Goal: Information Seeking & Learning: Understand process/instructions

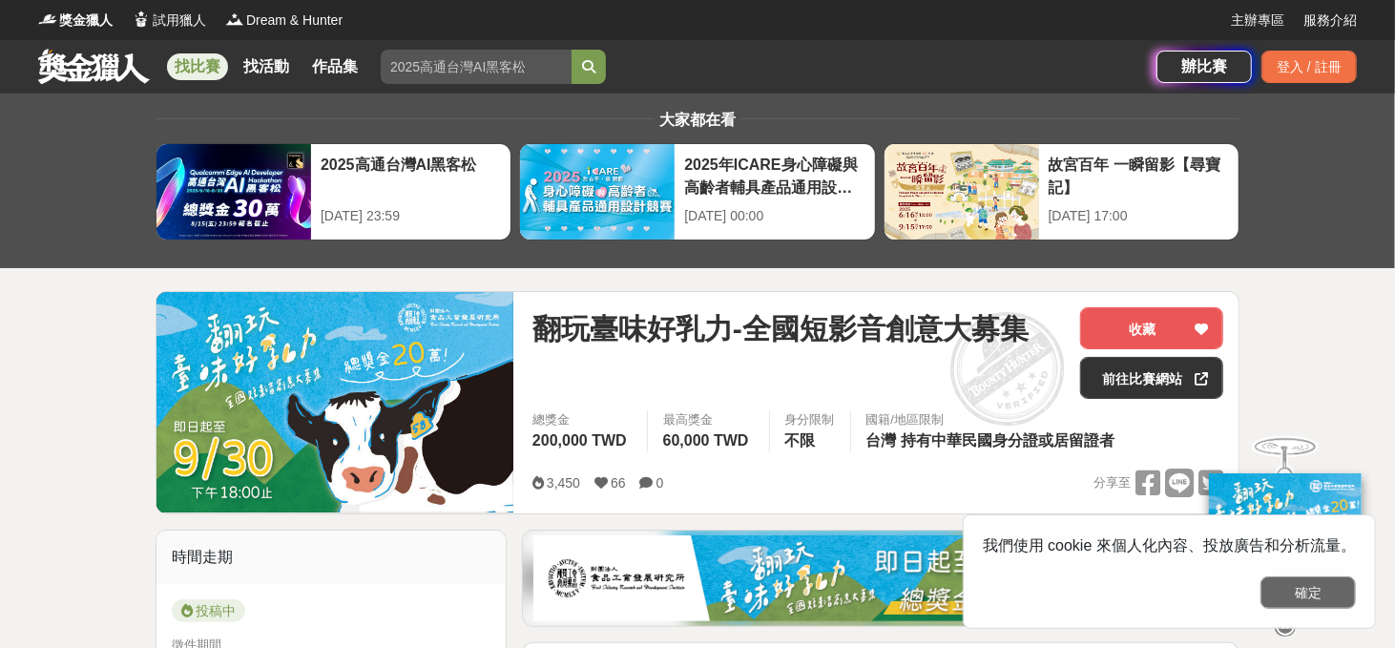
click at [1332, 592] on button "確定" at bounding box center [1307, 592] width 95 height 32
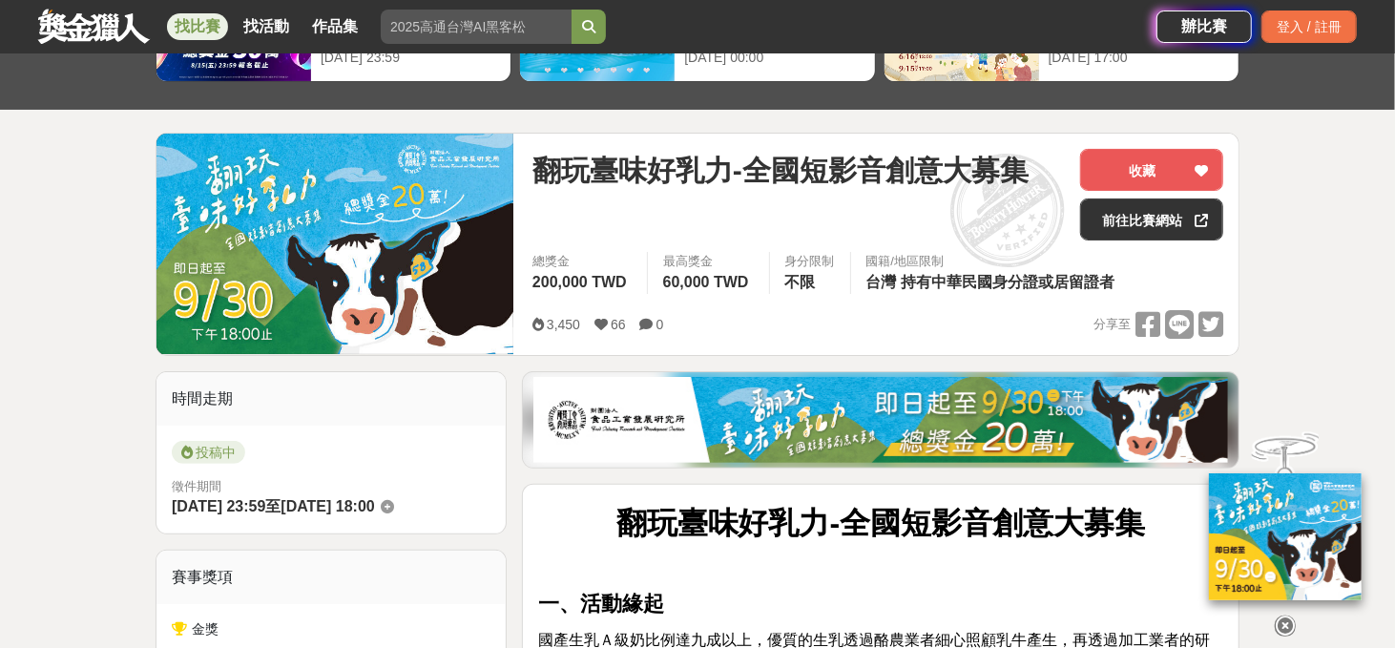
scroll to position [318, 0]
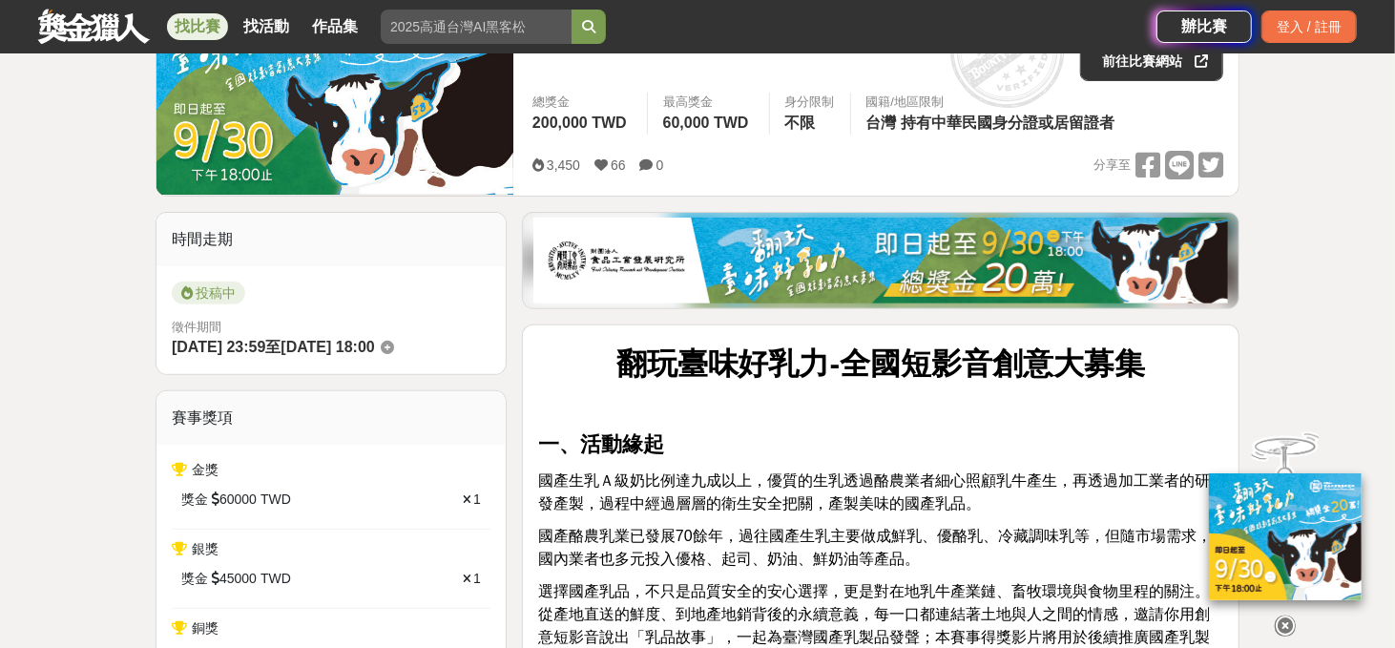
click at [1288, 615] on icon at bounding box center [1285, 625] width 21 height 21
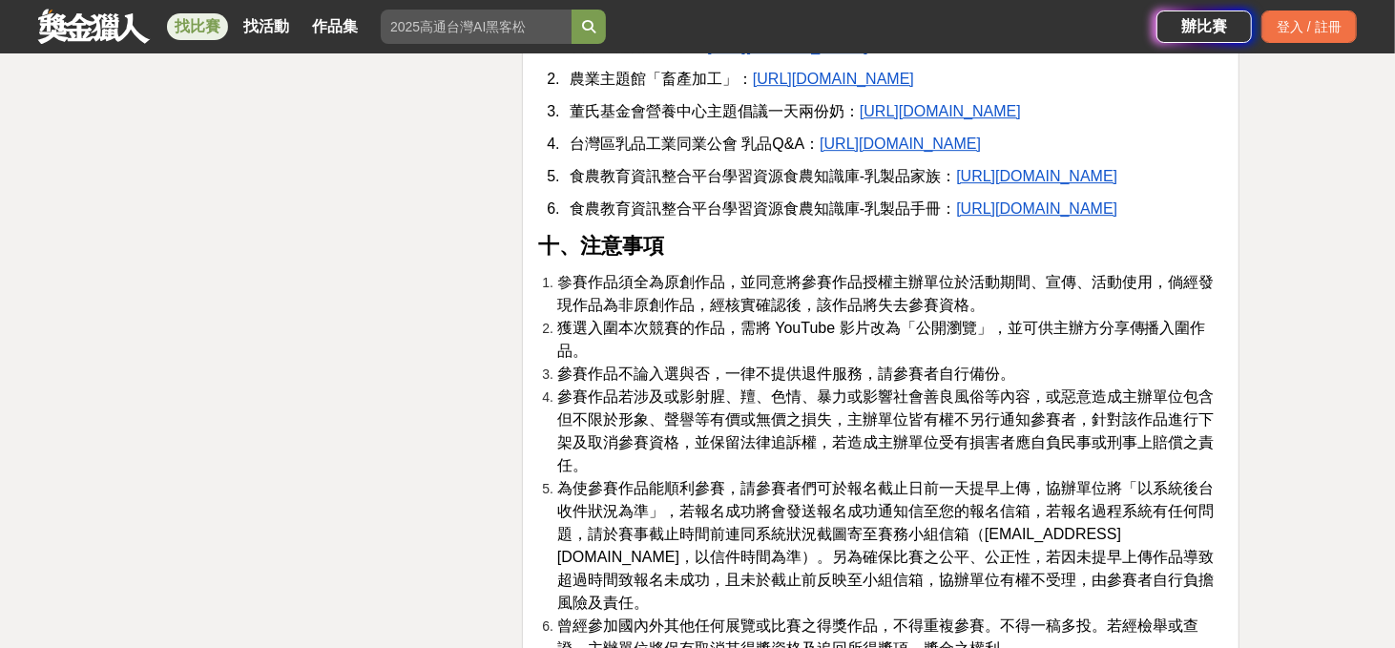
scroll to position [3498, 0]
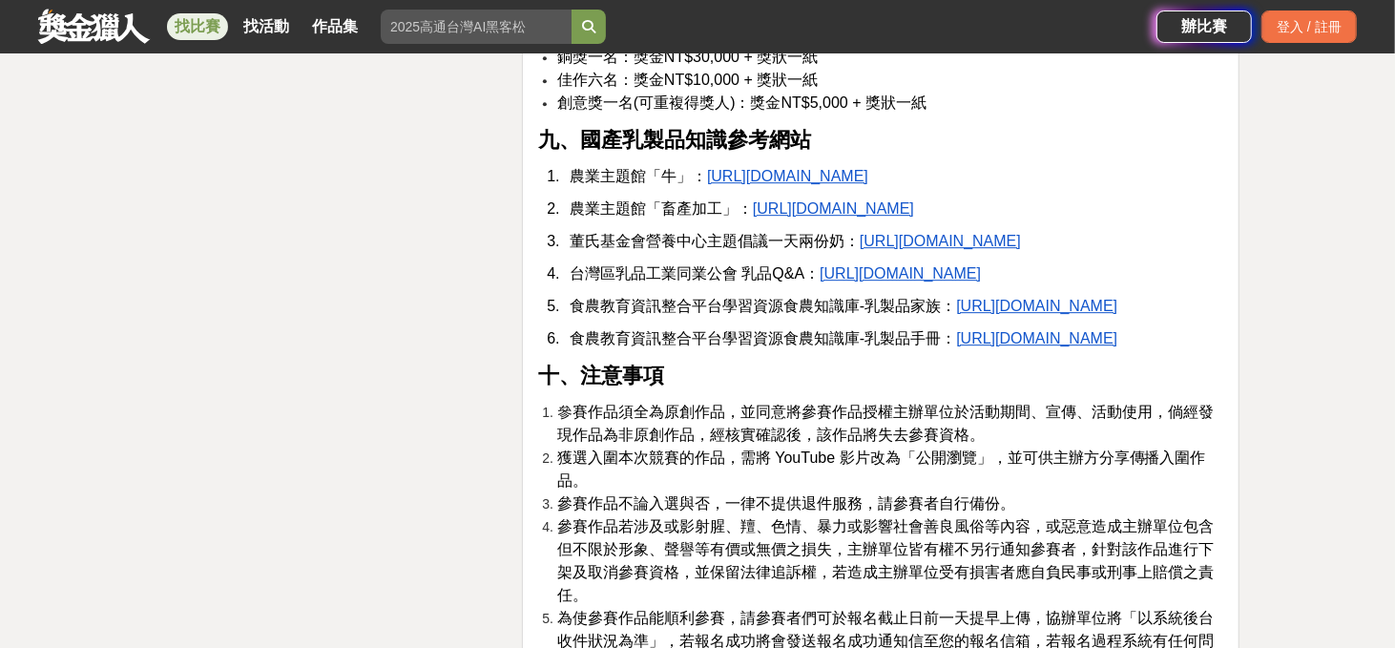
click at [956, 346] on u "https://fae.moa.gov.tw/theme_data.php?theme=topics&sub_theme=knowledge&id=935" at bounding box center [1036, 338] width 161 height 16
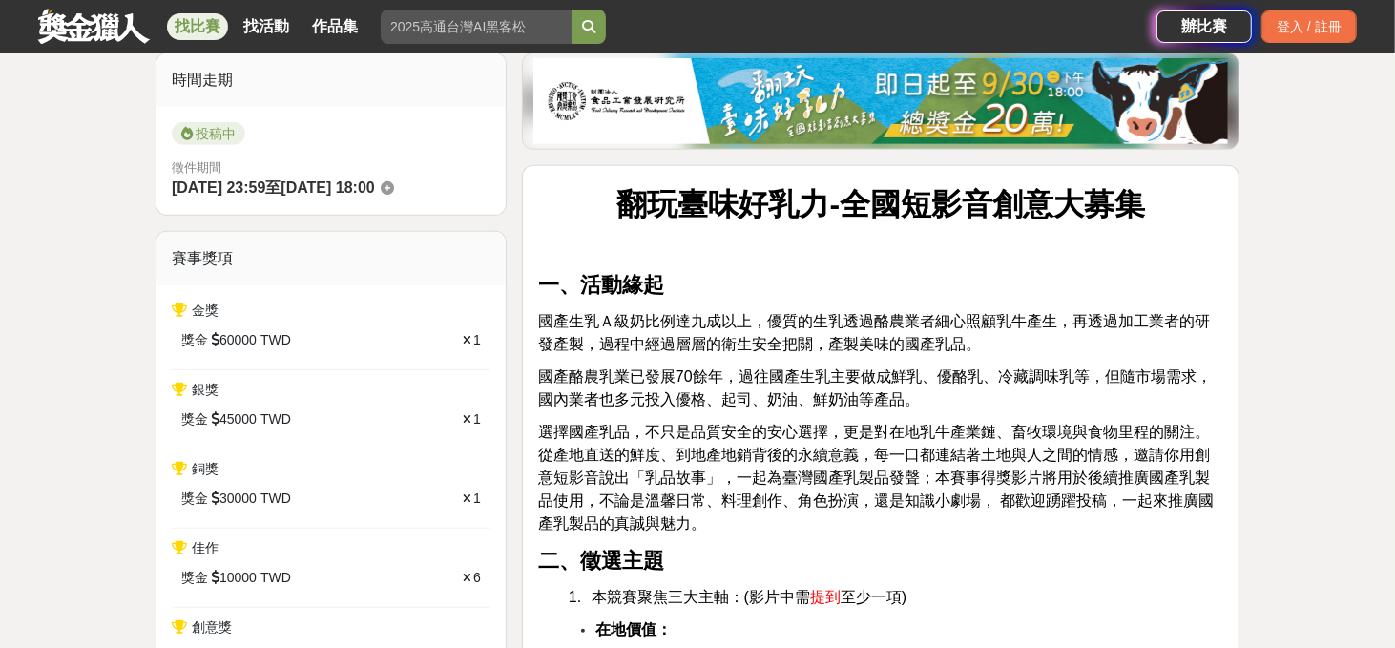
scroll to position [158, 0]
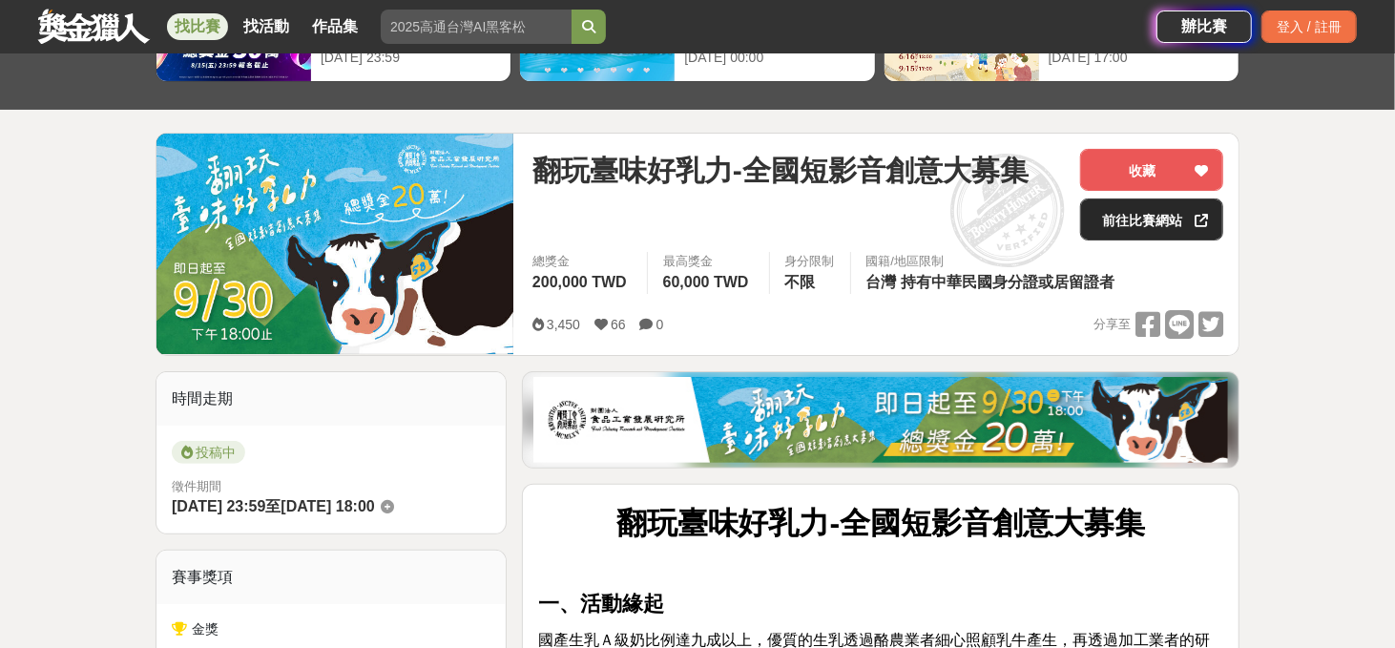
click at [1202, 218] on icon at bounding box center [1201, 220] width 13 height 13
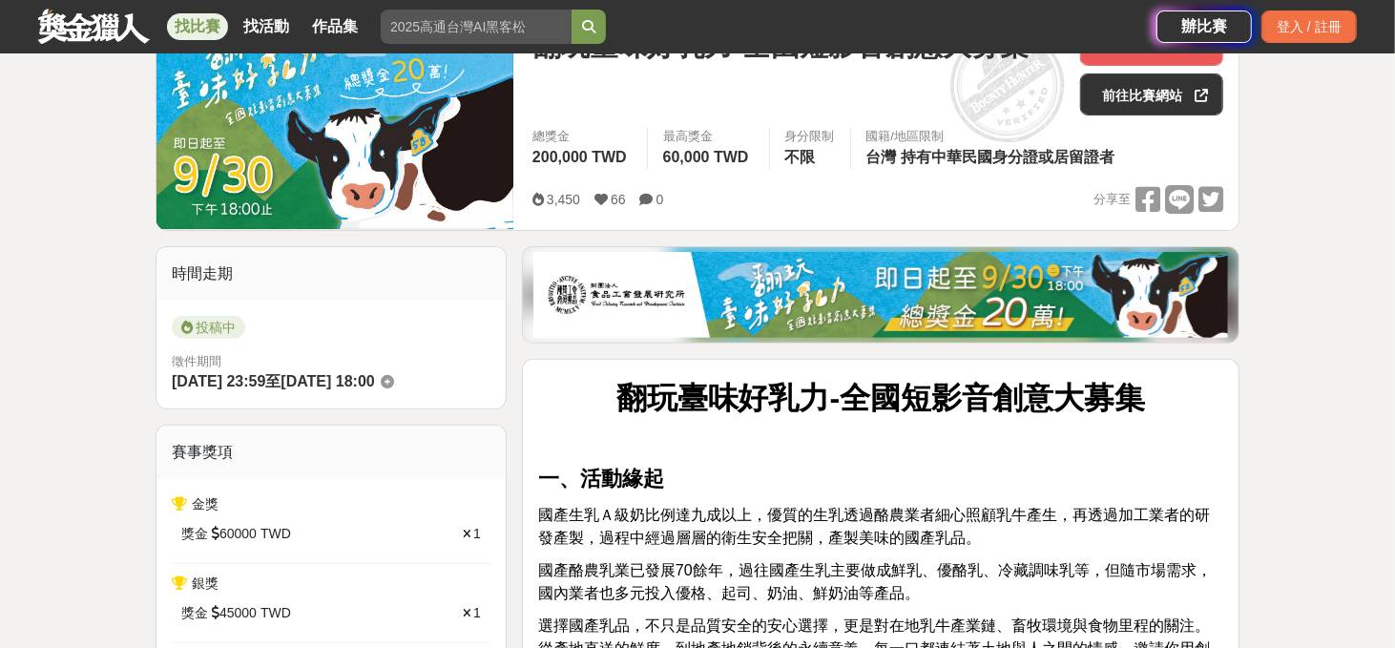
scroll to position [318, 0]
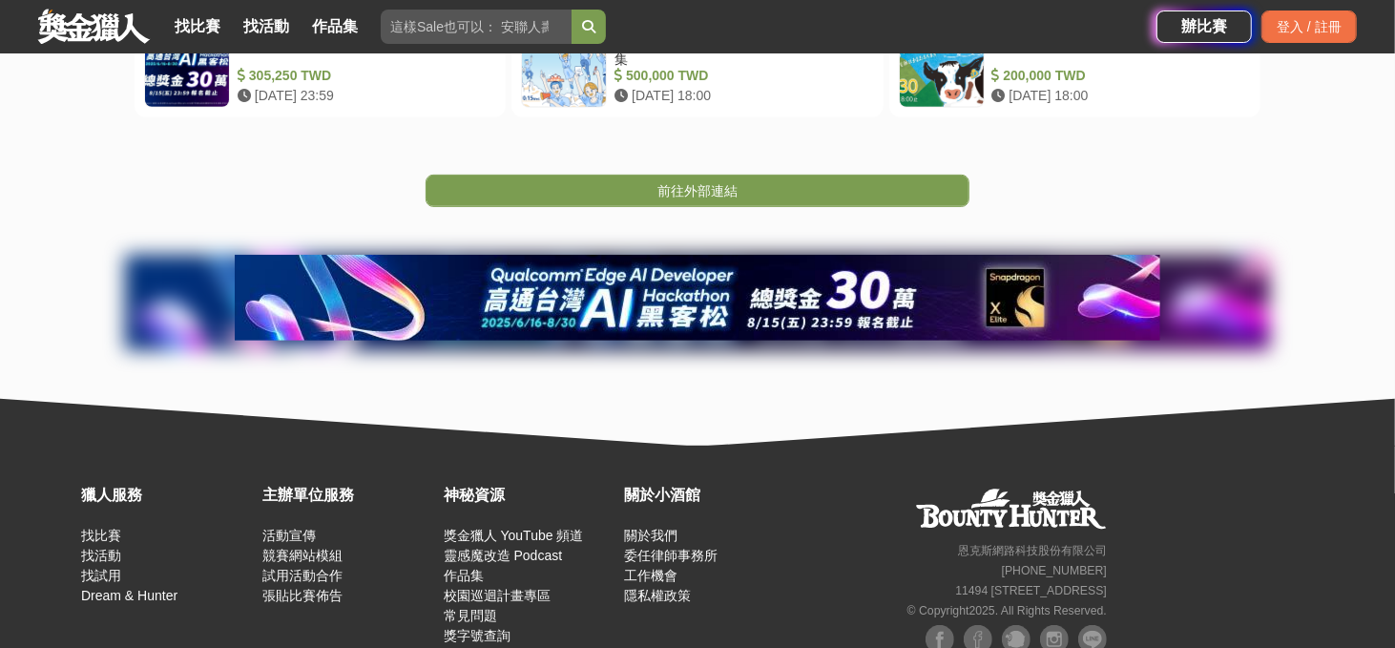
scroll to position [158, 0]
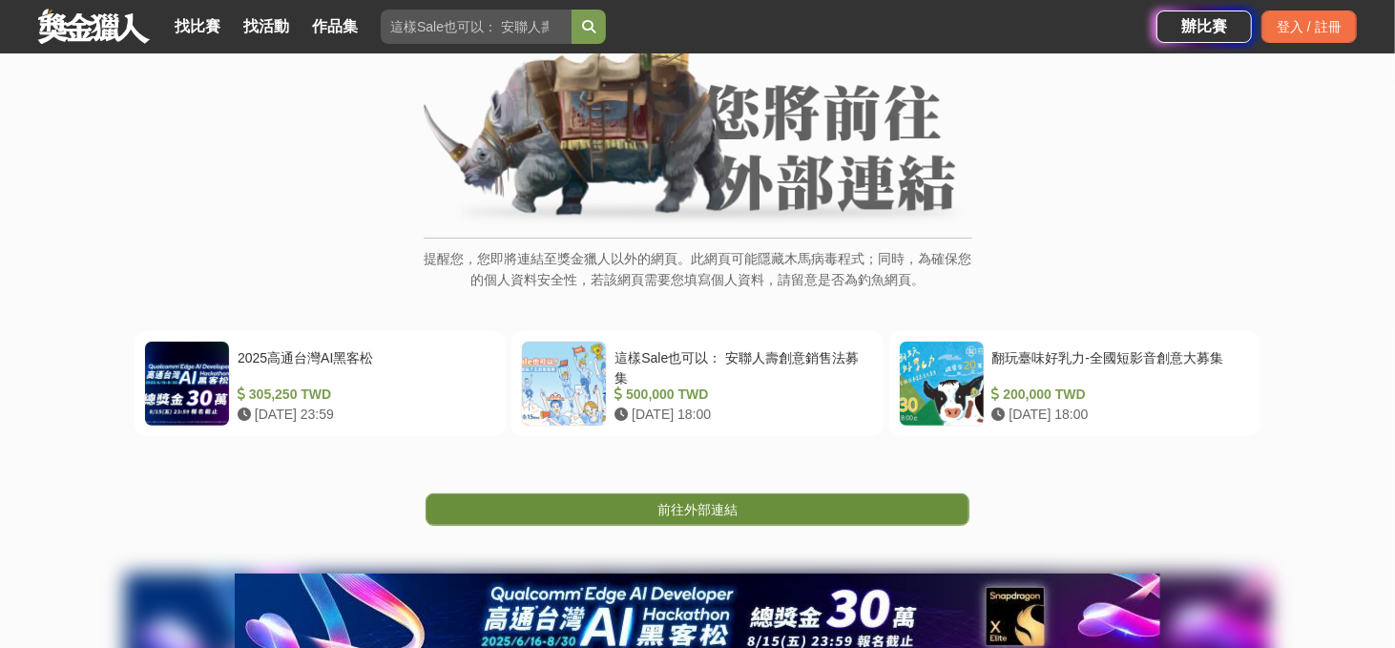
click at [696, 517] on link "前往外部連結" at bounding box center [698, 509] width 544 height 32
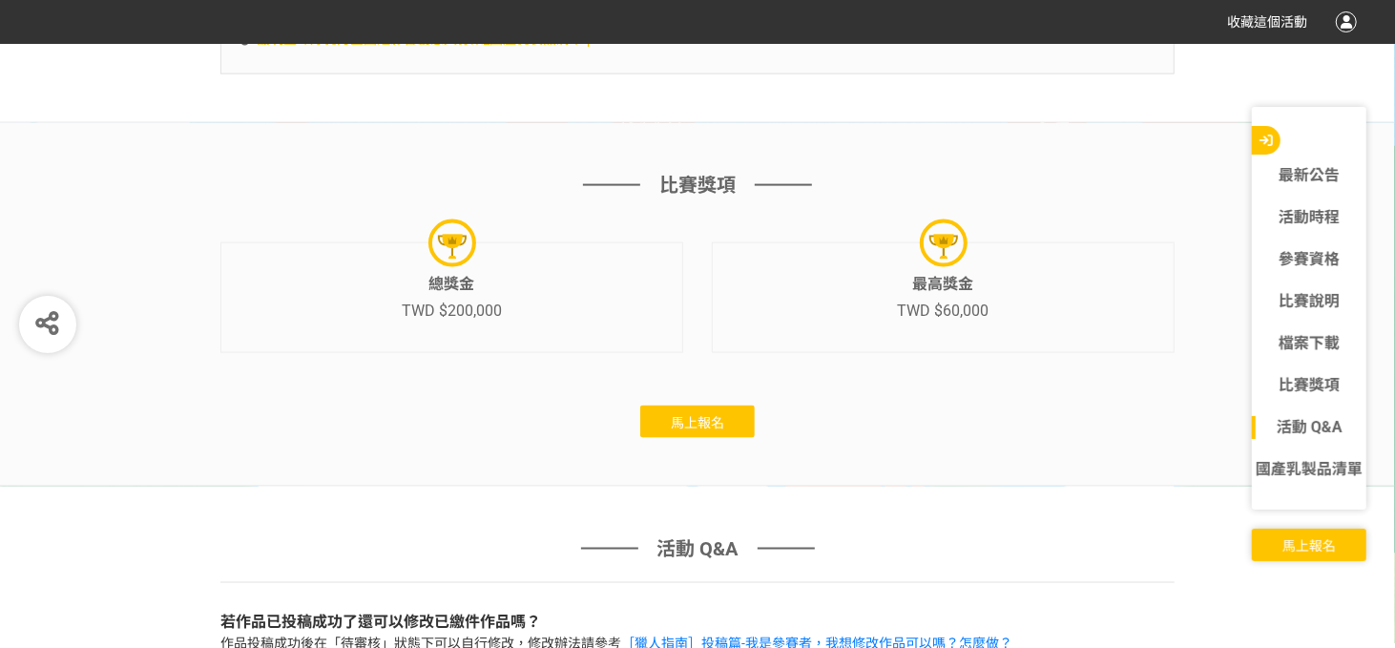
scroll to position [6360, 0]
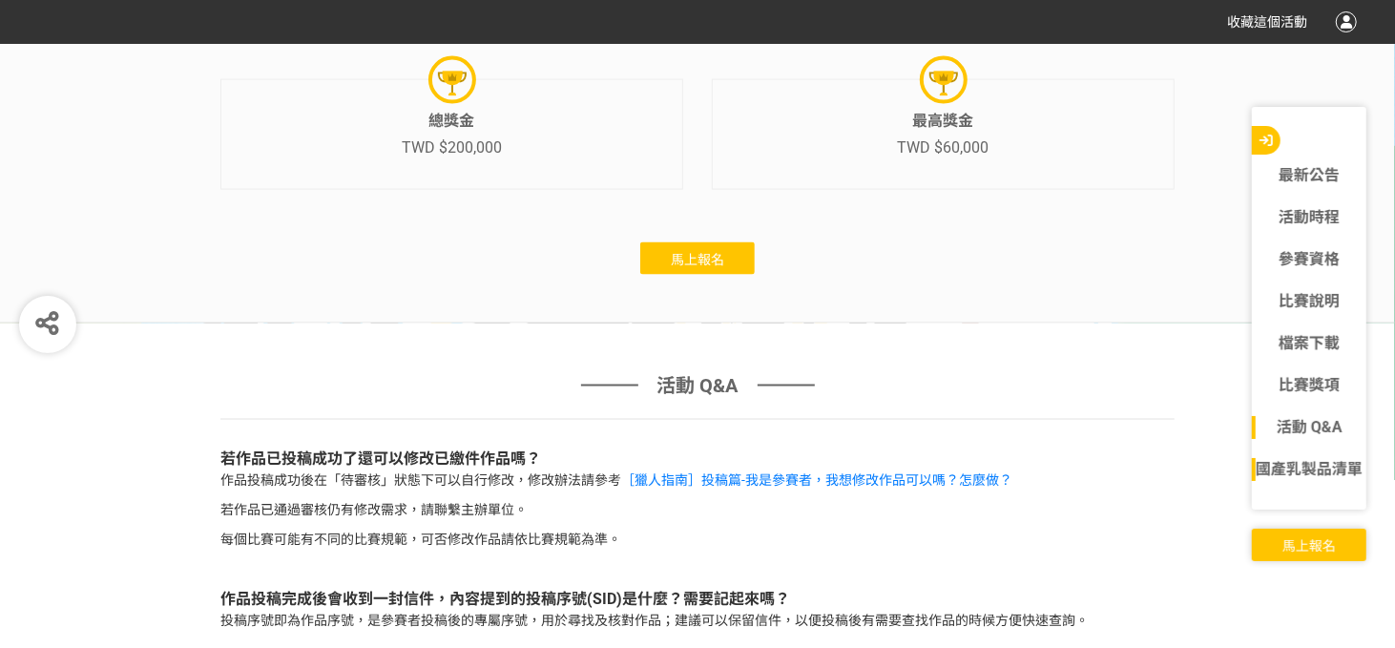
click at [1307, 469] on span "國產乳製品清單" at bounding box center [1309, 469] width 107 height 18
click at [1308, 253] on link "參賽資格" at bounding box center [1309, 259] width 114 height 23
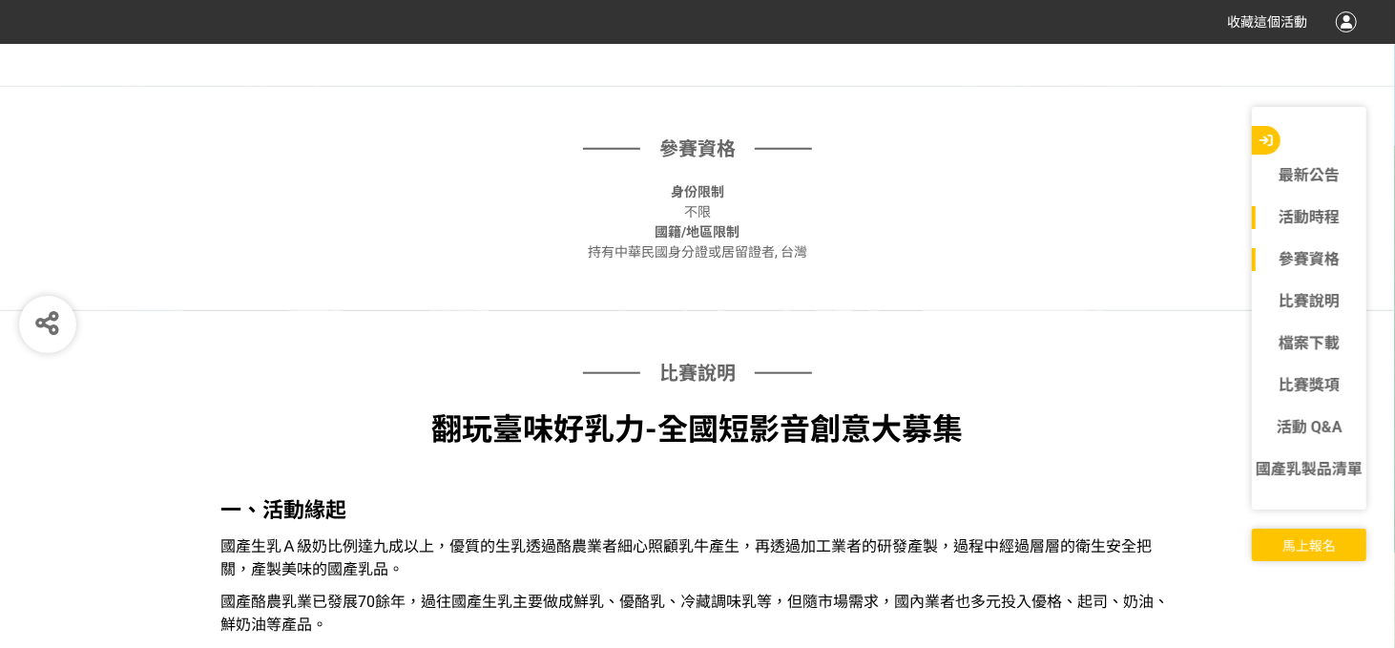
scroll to position [976, 0]
